Goal: Register for event/course

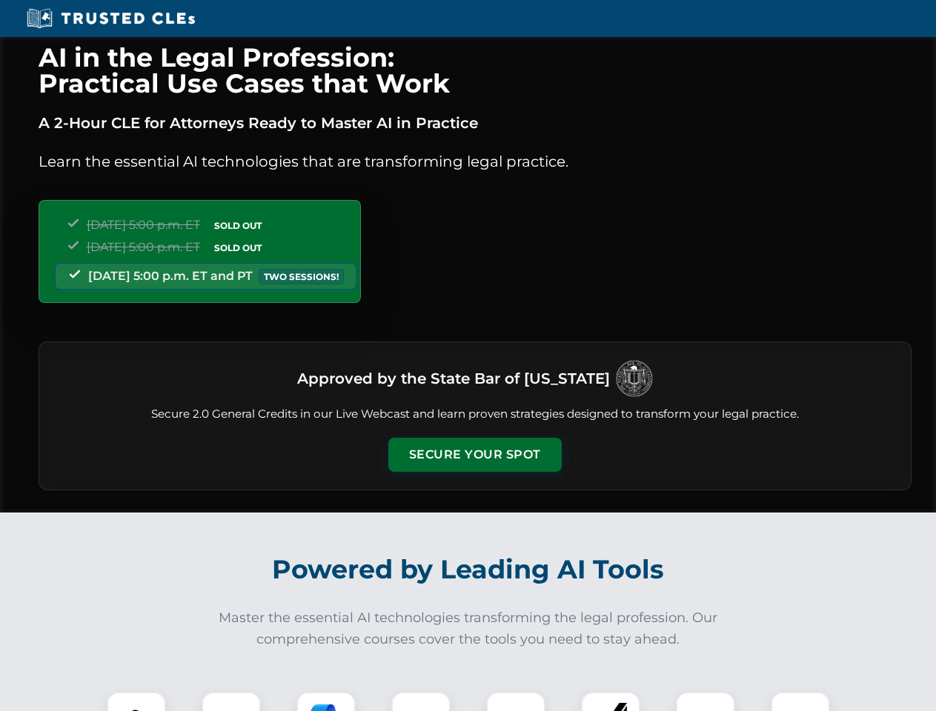
click at [474, 455] on button "Secure Your Spot" at bounding box center [474, 455] width 173 height 34
click at [136, 702] on img at bounding box center [136, 721] width 43 height 43
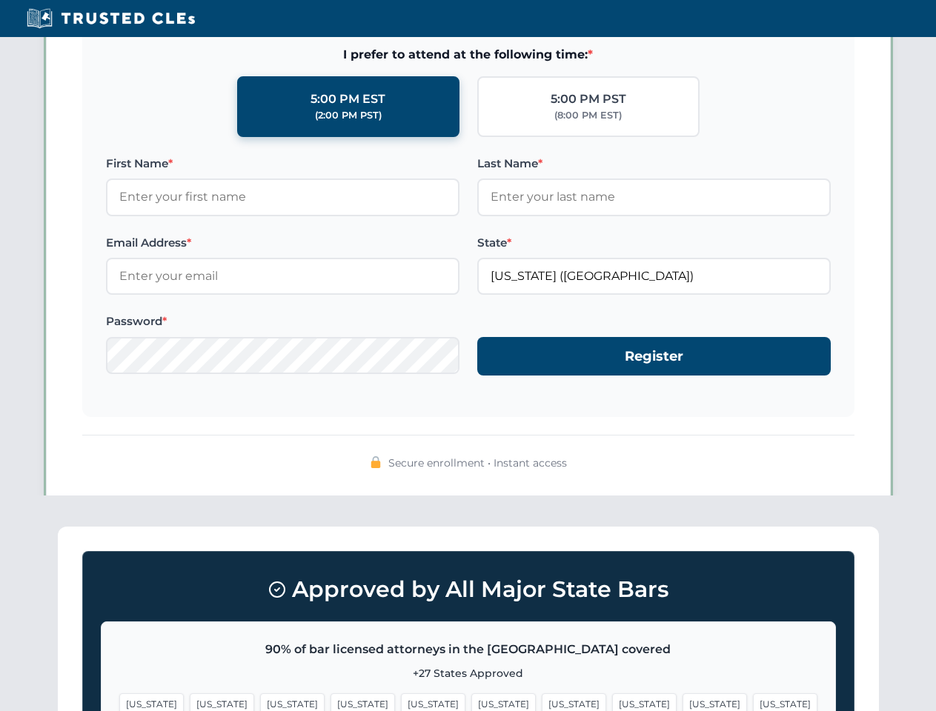
click at [330, 702] on span "[US_STATE]" at bounding box center [362, 703] width 64 height 21
click at [471, 702] on span "[US_STATE]" at bounding box center [503, 703] width 64 height 21
click at [542, 702] on span "[US_STATE]" at bounding box center [574, 703] width 64 height 21
click at [682, 702] on span "[US_STATE]" at bounding box center [714, 703] width 64 height 21
